Goal: Transaction & Acquisition: Purchase product/service

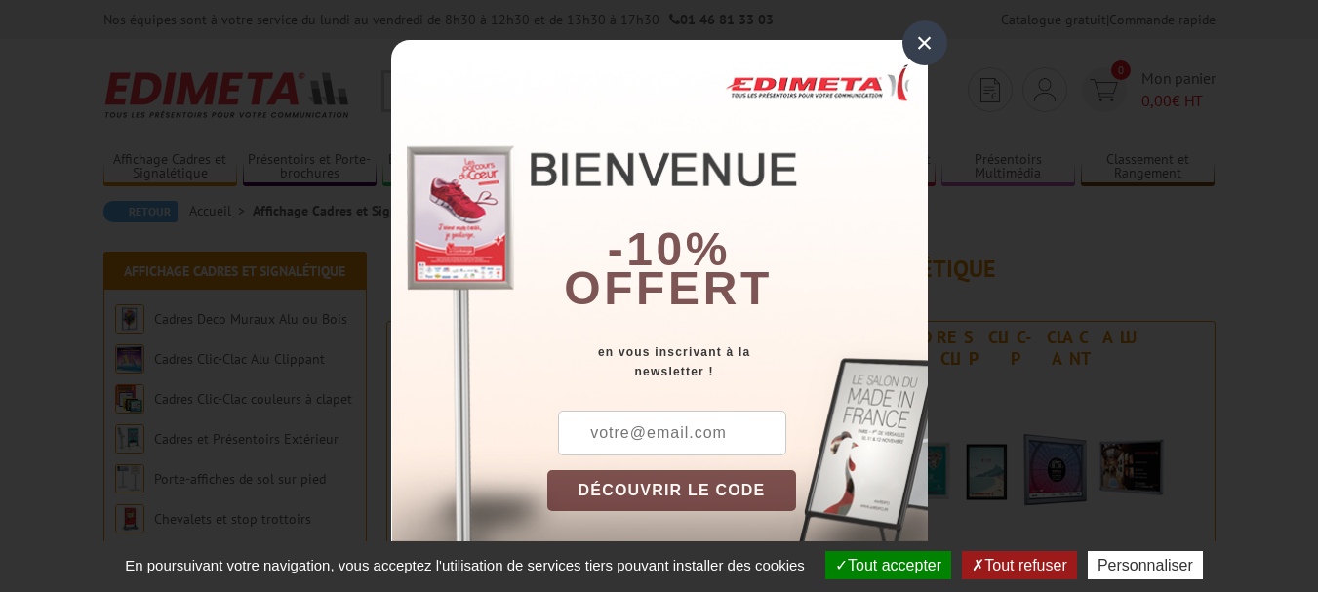
click at [912, 47] on div "×" at bounding box center [924, 42] width 45 height 45
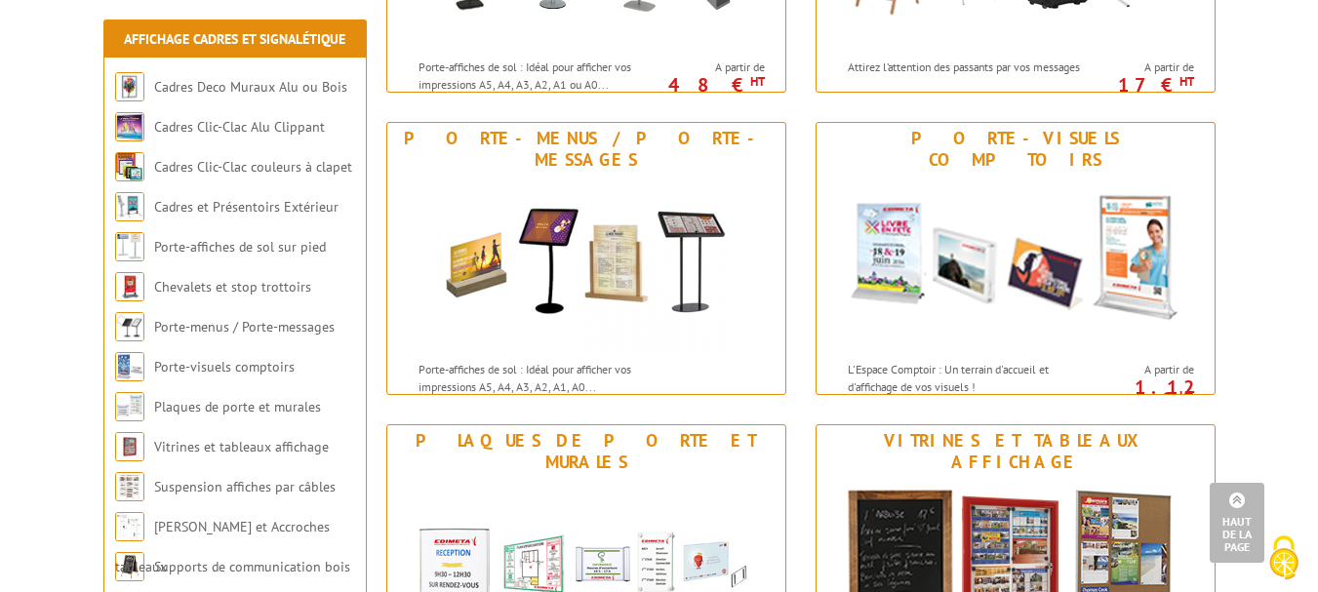
scroll to position [1073, 0]
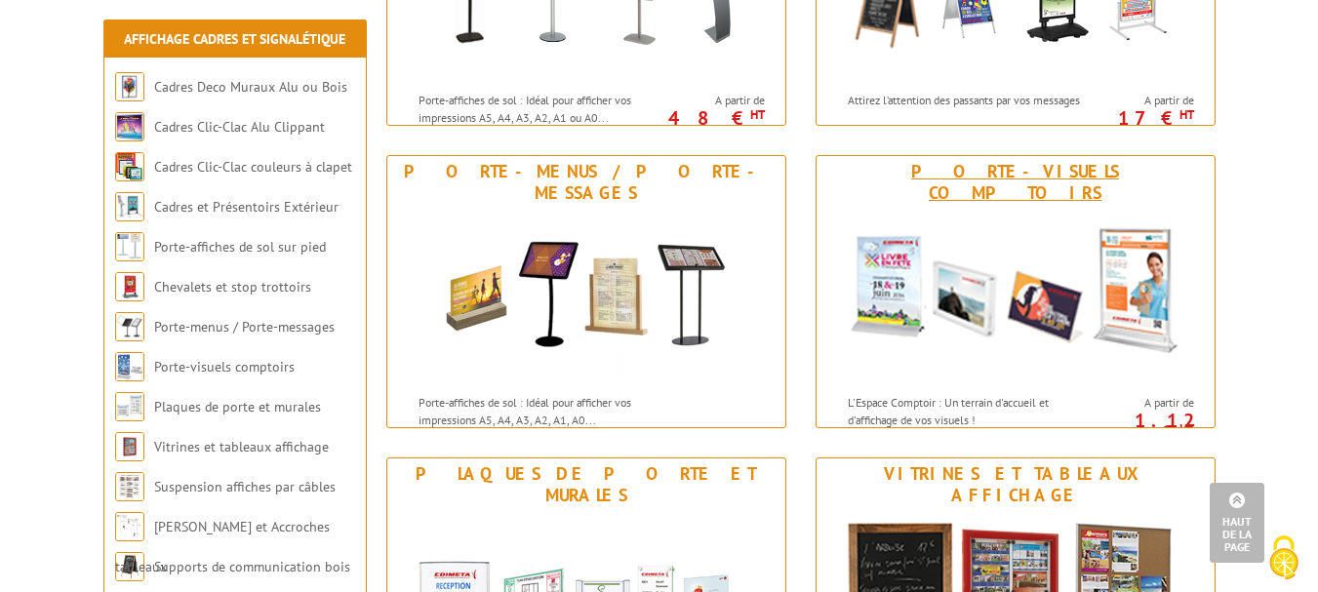
click at [1152, 274] on img at bounding box center [1015, 297] width 361 height 176
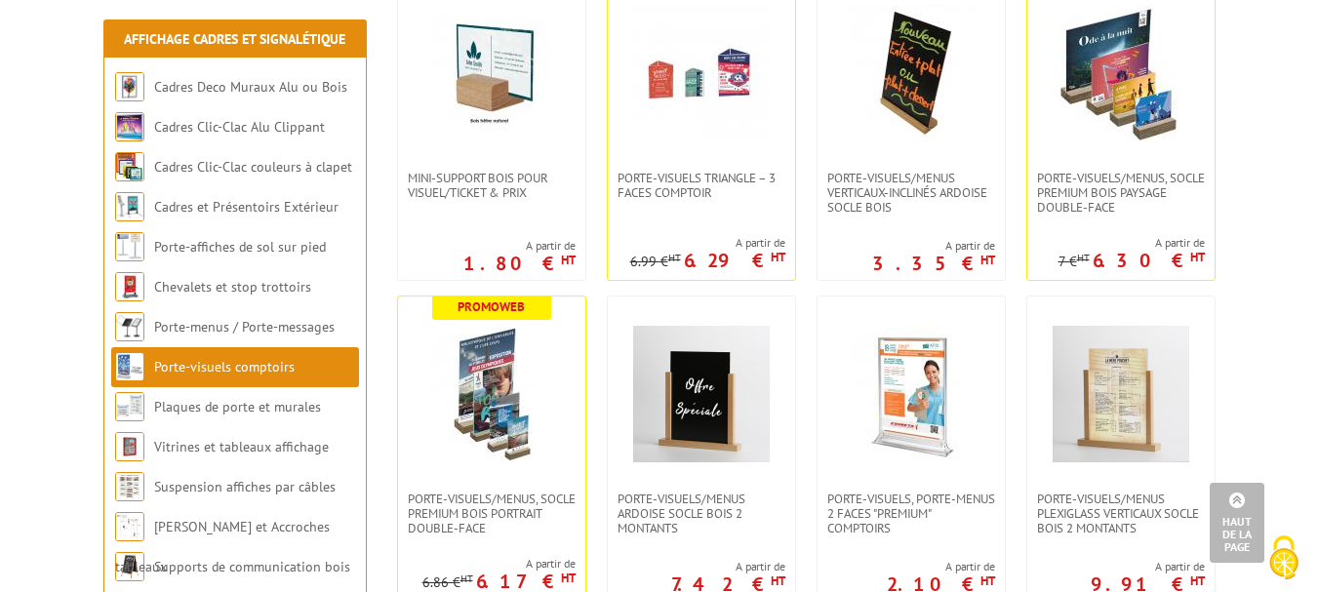
scroll to position [390, 0]
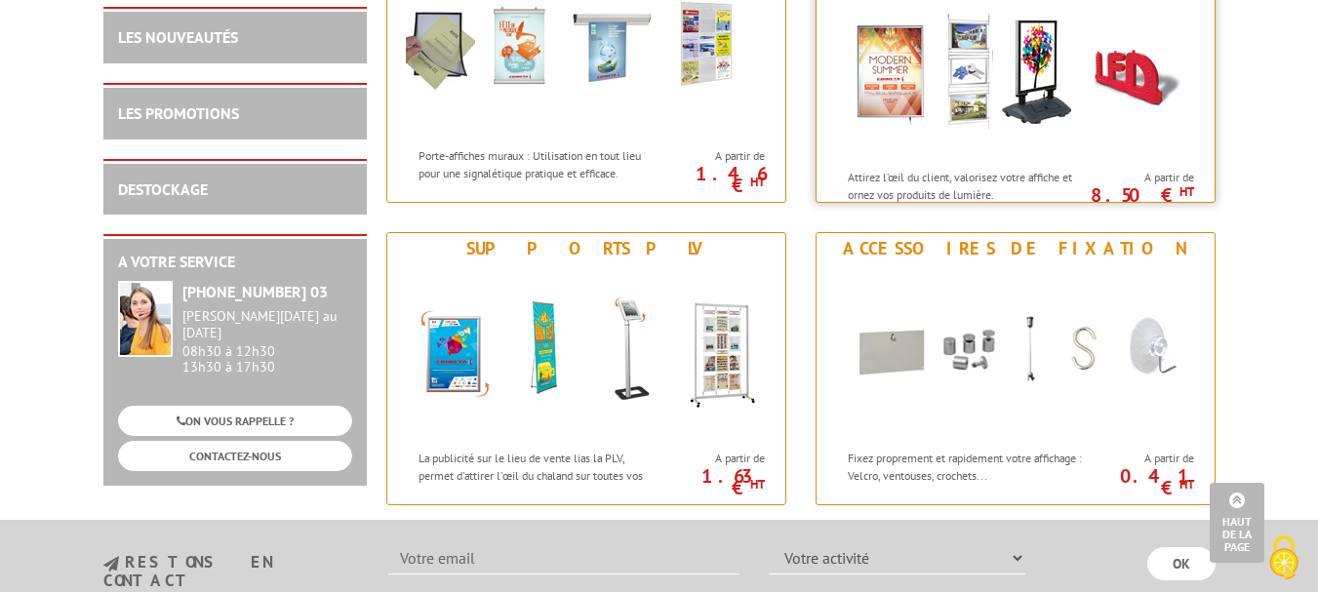
scroll to position [2451, 0]
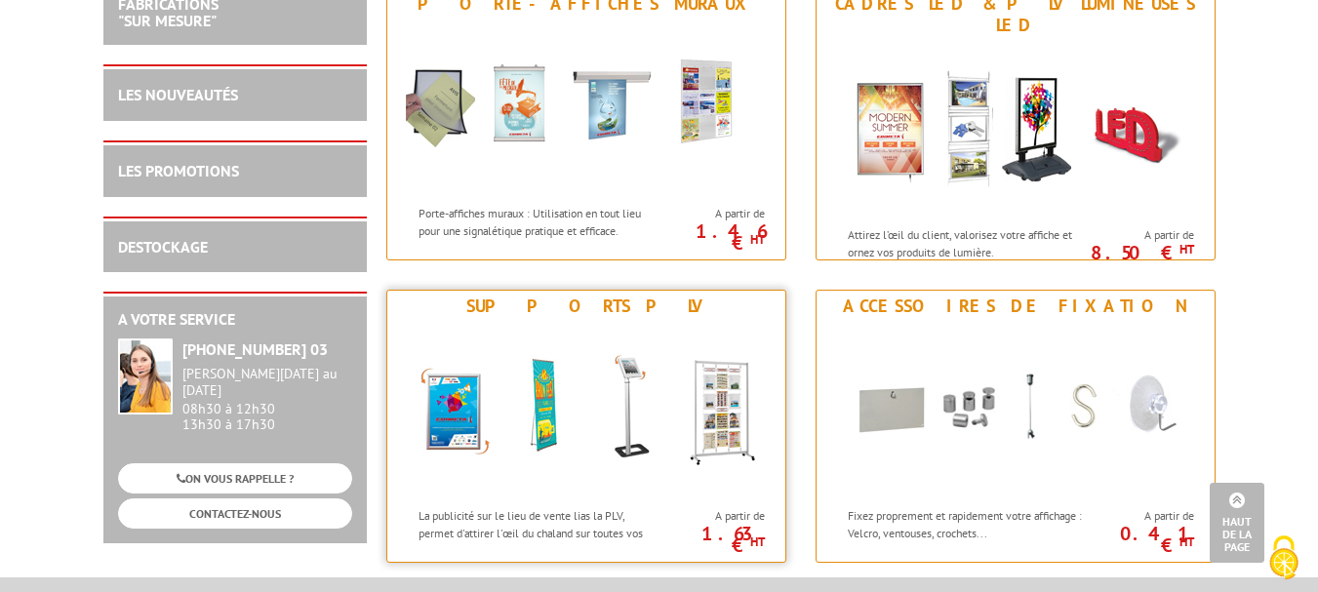
click at [646, 391] on img at bounding box center [586, 410] width 361 height 176
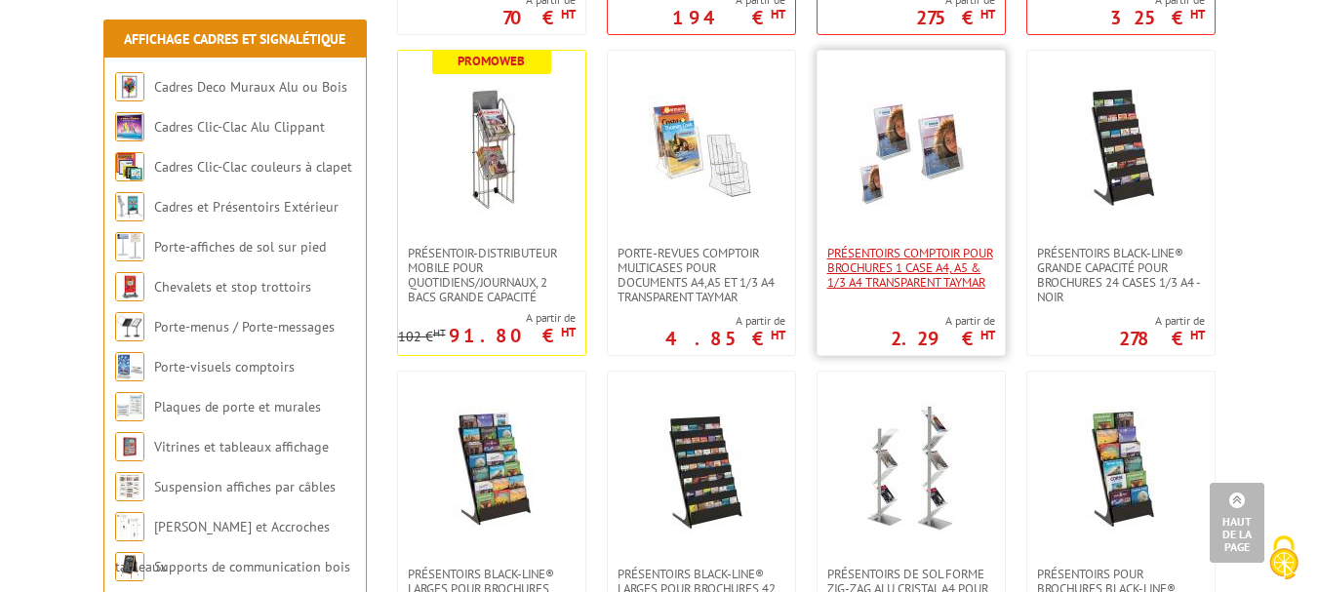
scroll to position [4195, 0]
click at [914, 285] on span "PRÉSENTOIRS COMPTOIR POUR BROCHURES 1 CASE A4, A5 & 1/3 A4 TRANSPARENT taymar" at bounding box center [911, 269] width 168 height 44
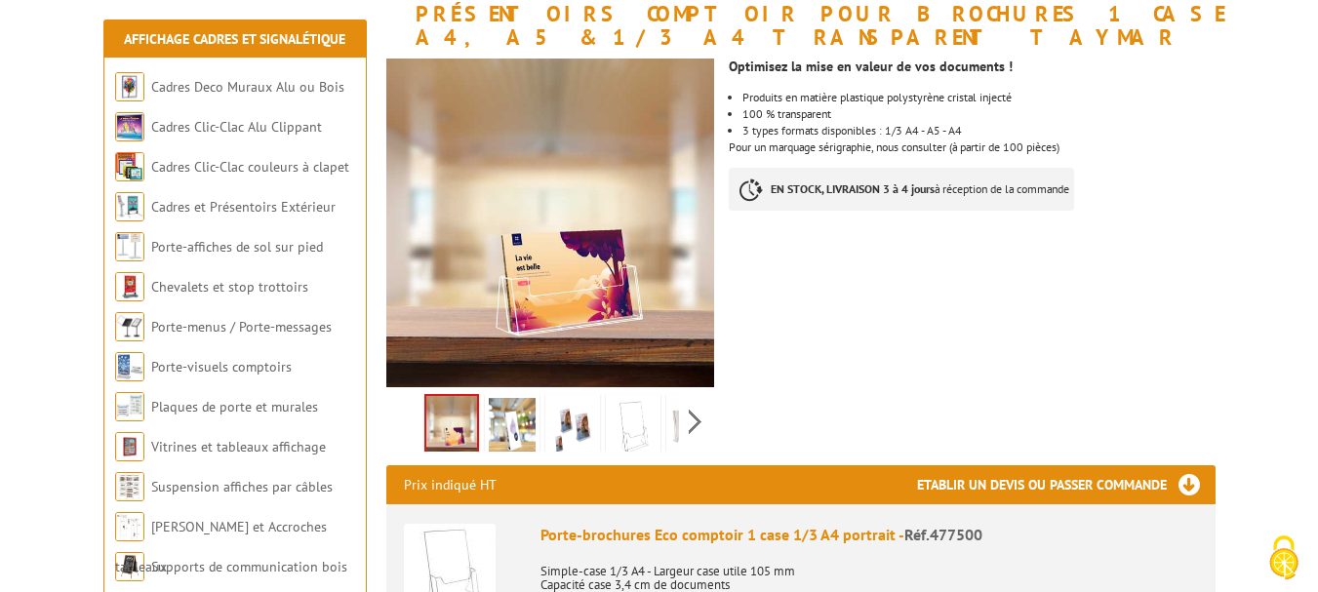
scroll to position [390, 0]
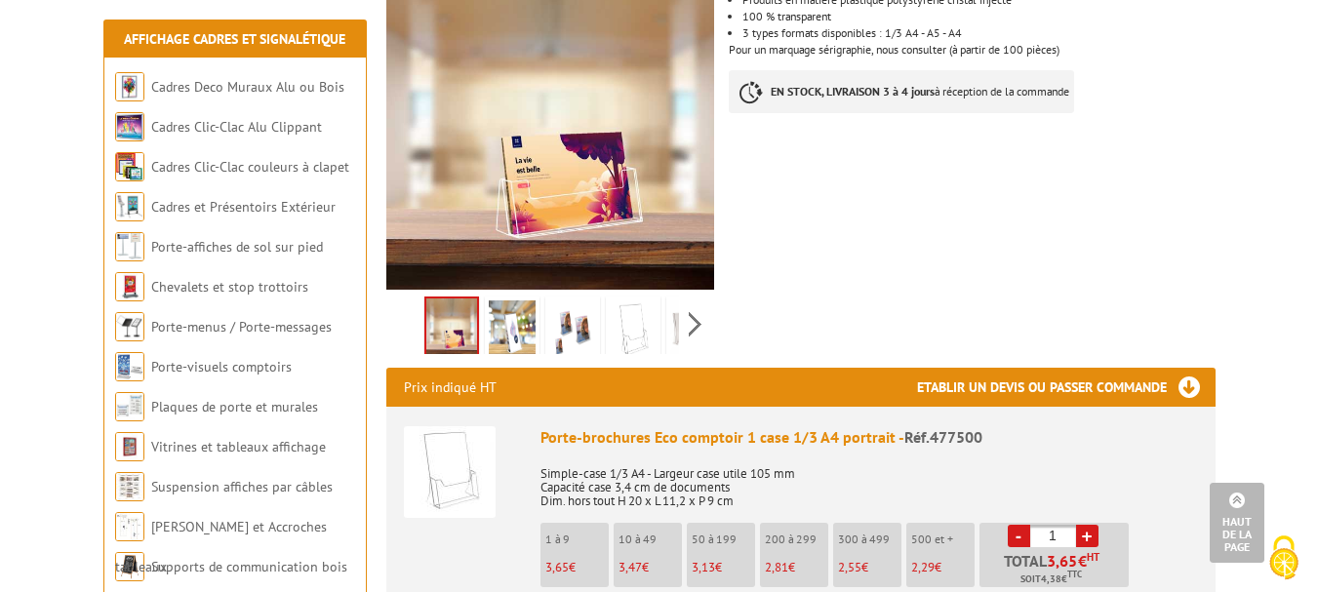
click at [653, 551] on li "10 à 49 3,47 €" at bounding box center [648, 555] width 68 height 64
click at [646, 553] on li "10 à 49 3,47 €" at bounding box center [648, 555] width 68 height 64
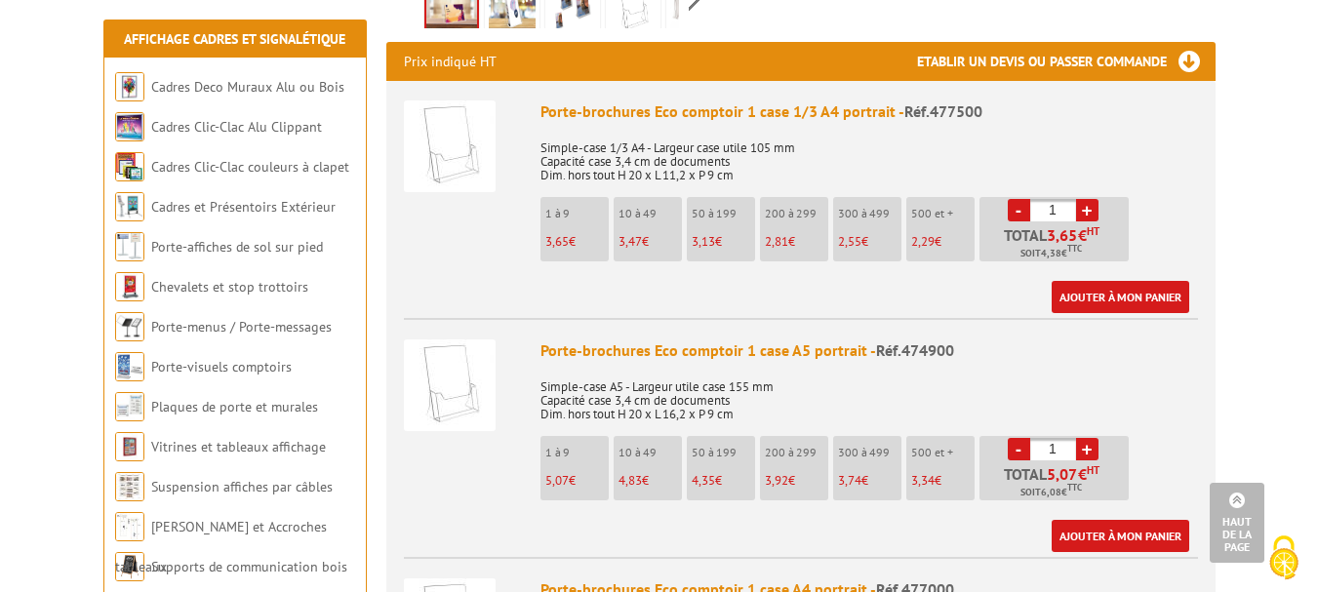
scroll to position [683, 0]
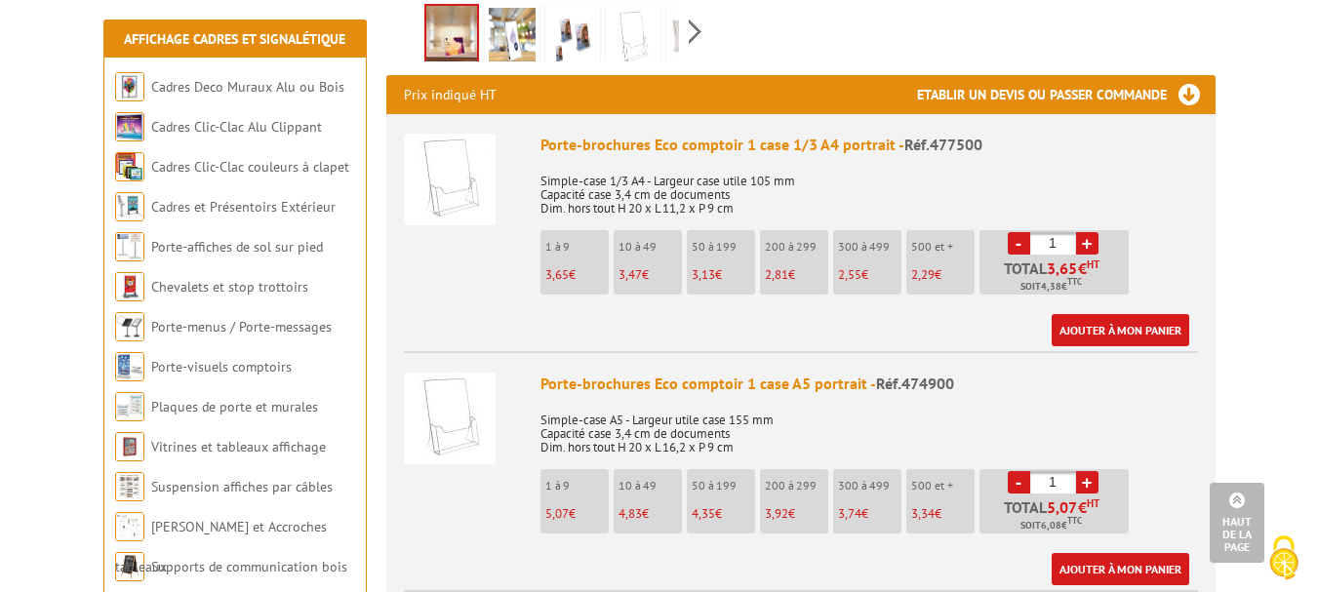
click at [1086, 248] on link "+" at bounding box center [1087, 243] width 22 height 22
click at [1085, 248] on link "+" at bounding box center [1087, 243] width 22 height 22
click at [1084, 248] on link "+" at bounding box center [1087, 243] width 22 height 22
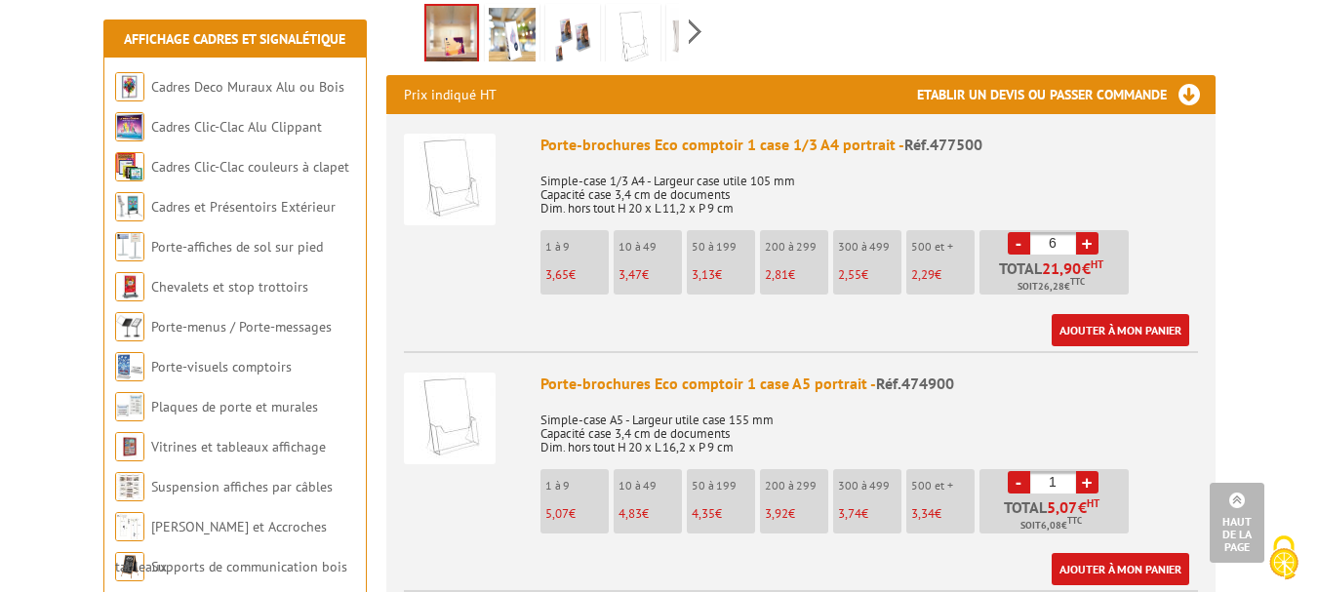
click at [1084, 248] on link "+" at bounding box center [1087, 243] width 22 height 22
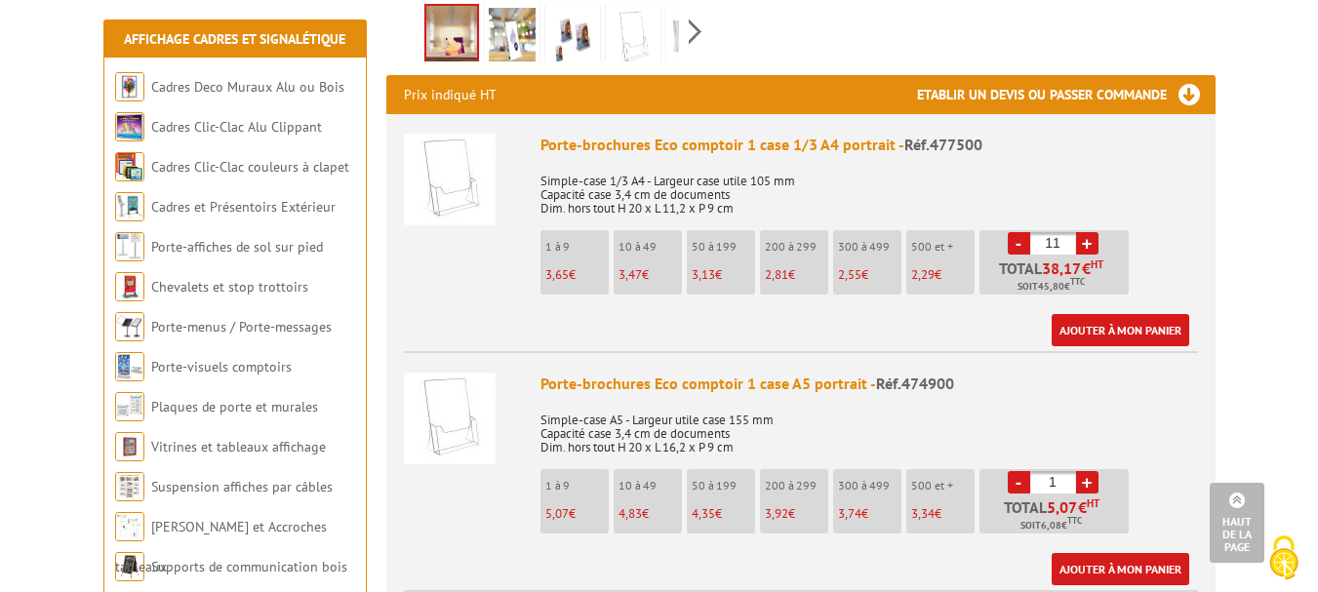
click at [1084, 248] on link "+" at bounding box center [1087, 243] width 22 height 22
click at [1083, 244] on link "+" at bounding box center [1087, 243] width 22 height 22
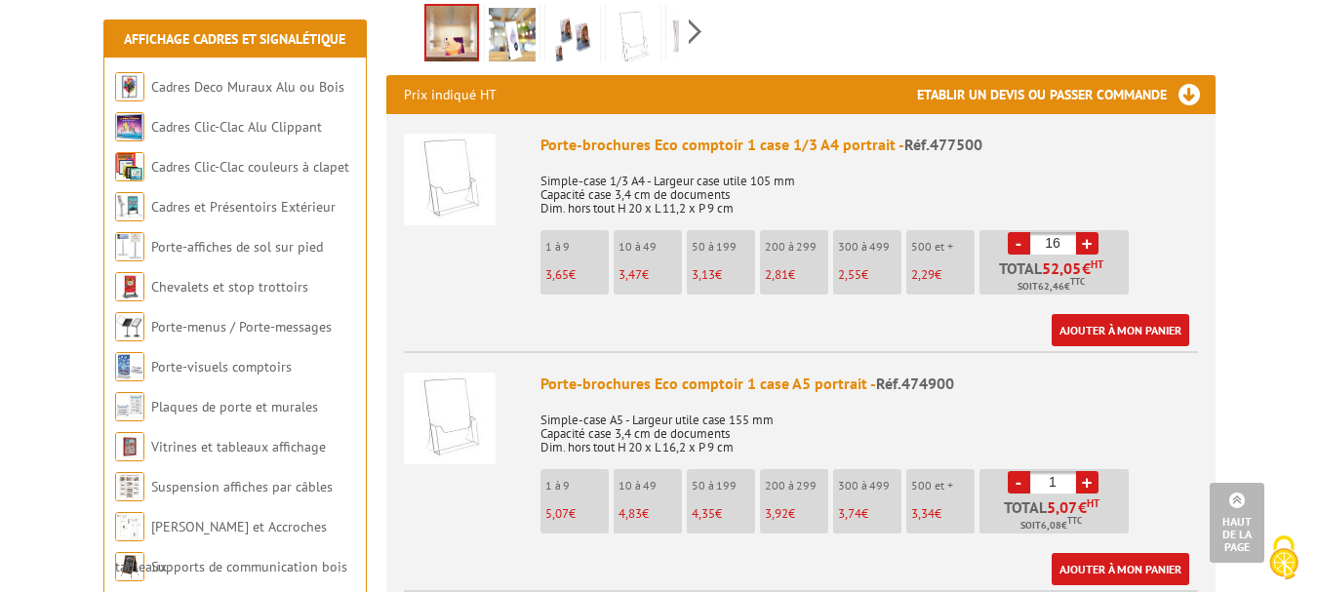
click at [1082, 241] on link "+" at bounding box center [1087, 243] width 22 height 22
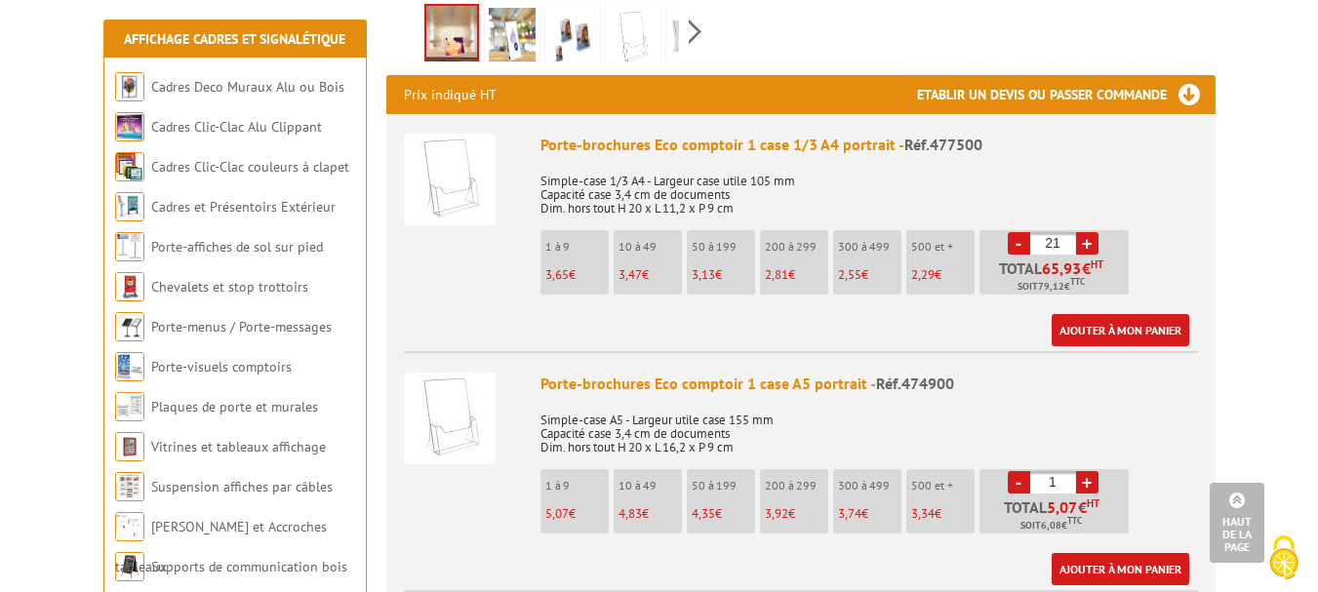
click at [1082, 241] on link "+" at bounding box center [1087, 243] width 22 height 22
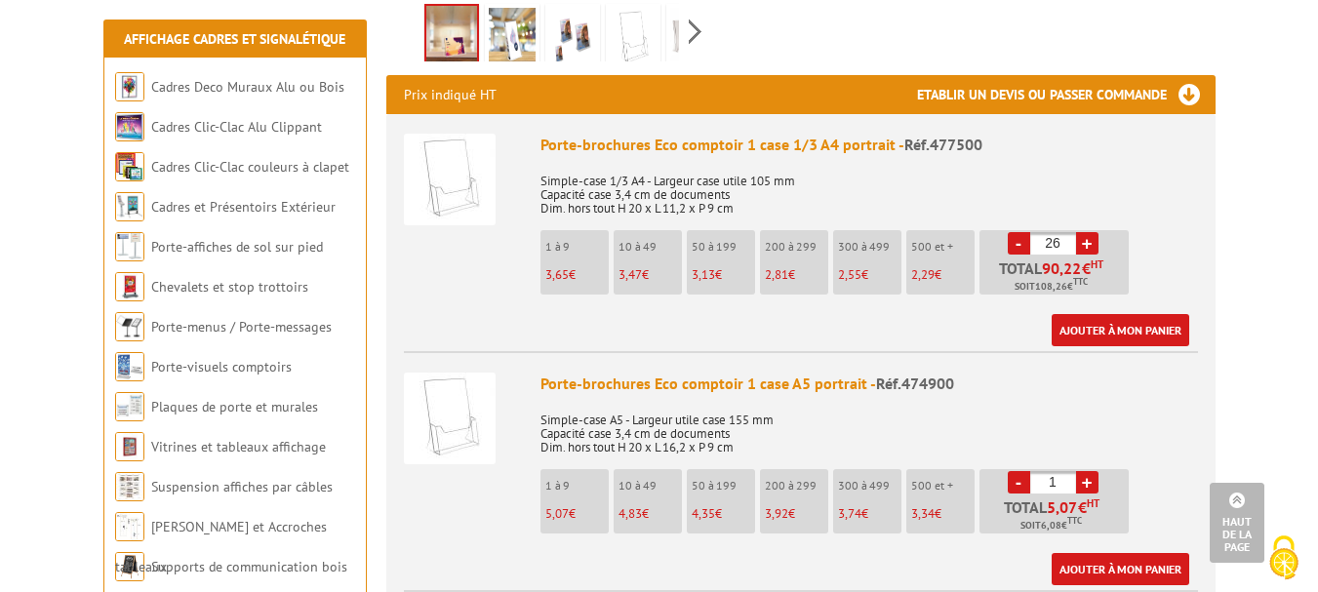
click at [1078, 238] on link "+" at bounding box center [1087, 243] width 22 height 22
type input "30"
